Goal: Find specific page/section: Find specific page/section

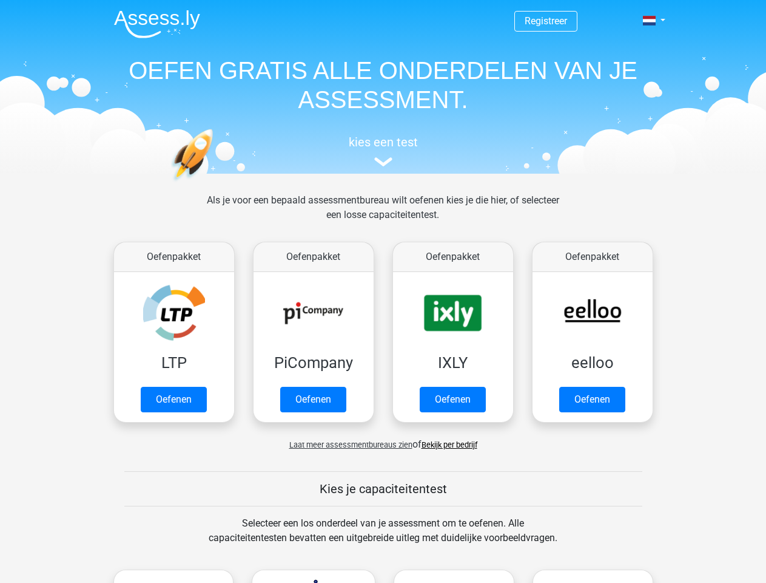
click at [651, 21] on span at bounding box center [649, 21] width 13 height 10
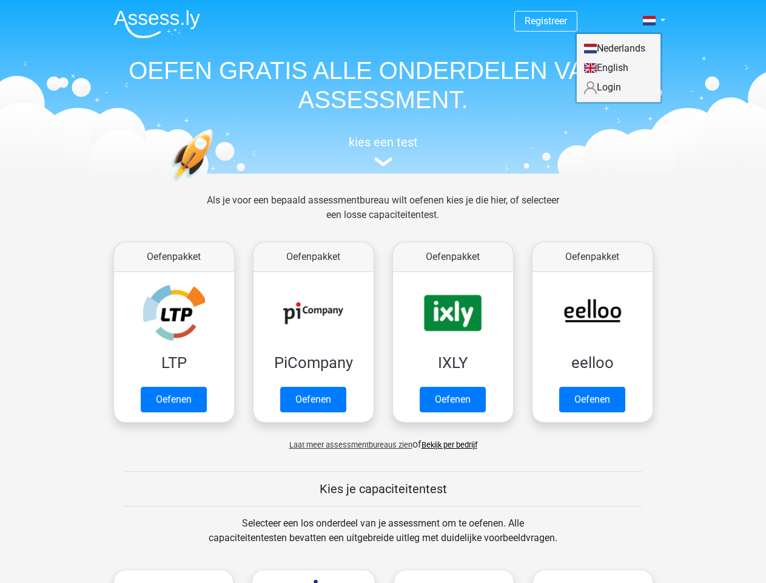
click at [348, 444] on span "Laat meer assessmentbureaus zien" at bounding box center [350, 444] width 123 height 9
